Goal: Find specific page/section: Find specific page/section

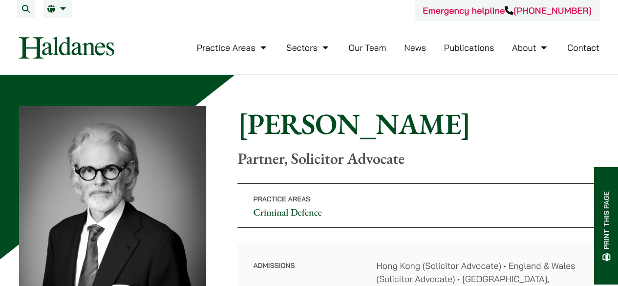
click at [384, 224] on p "Practice Areas Criminal Defence" at bounding box center [417, 205] width 361 height 44
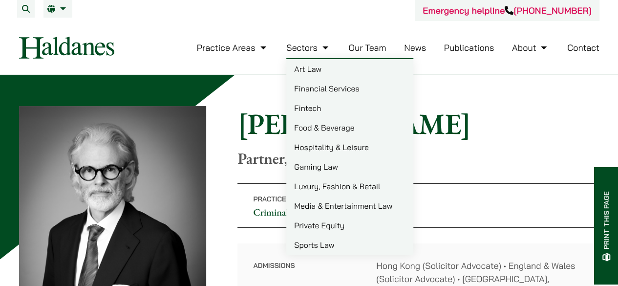
click at [327, 45] on link "Sectors" at bounding box center [308, 47] width 44 height 11
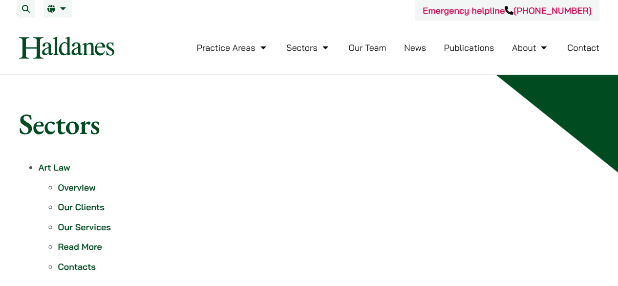
click at [475, 51] on link "Publications" at bounding box center [469, 47] width 50 height 11
